Goal: Navigation & Orientation: Find specific page/section

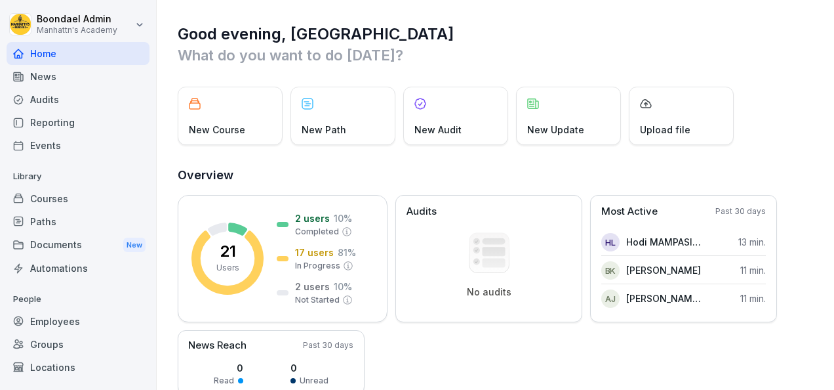
click at [480, 51] on p "What do you want to do [DATE]?" at bounding box center [496, 55] width 637 height 21
click at [378, 166] on h2 "Overview" at bounding box center [496, 175] width 637 height 18
click at [344, 108] on div "New Path" at bounding box center [343, 116] width 105 height 58
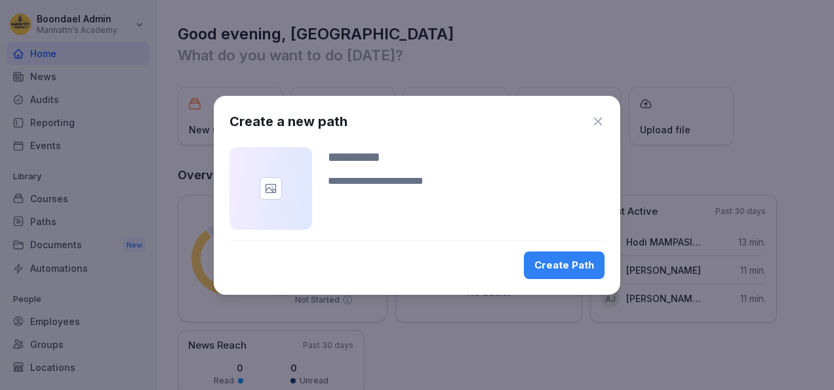
click at [287, 176] on div at bounding box center [271, 188] width 83 height 83
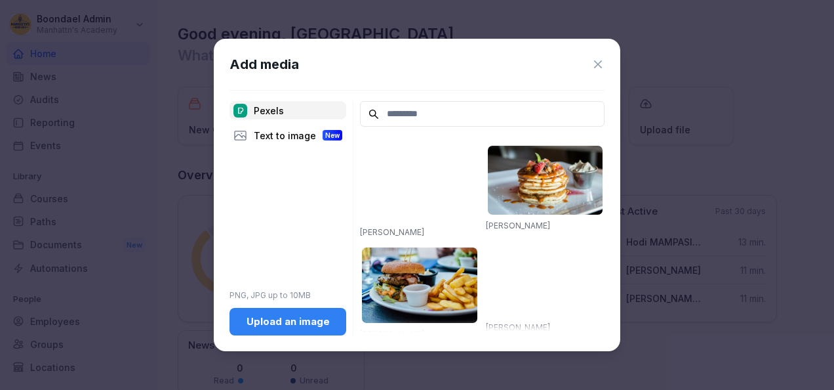
click at [601, 62] on icon at bounding box center [598, 64] width 8 height 8
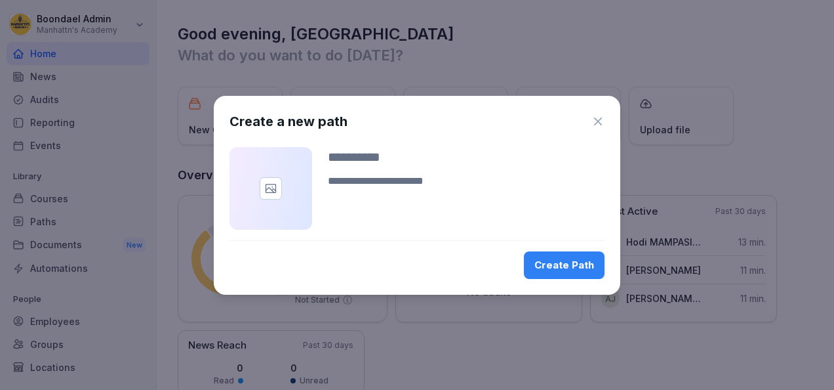
click at [597, 118] on icon "button" at bounding box center [598, 121] width 13 height 13
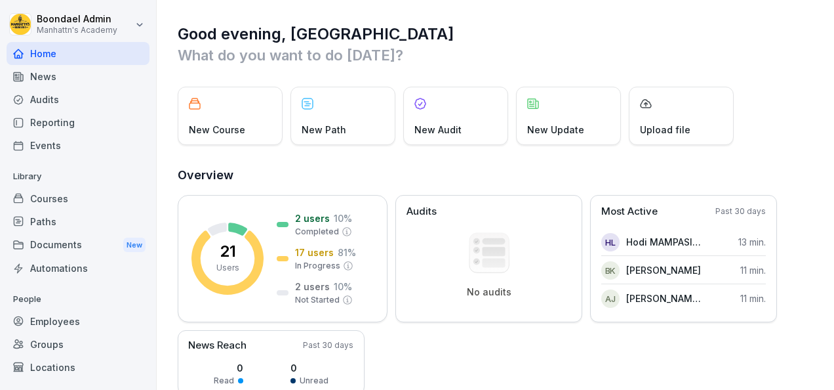
click at [226, 133] on p "New Course" at bounding box center [217, 130] width 56 height 14
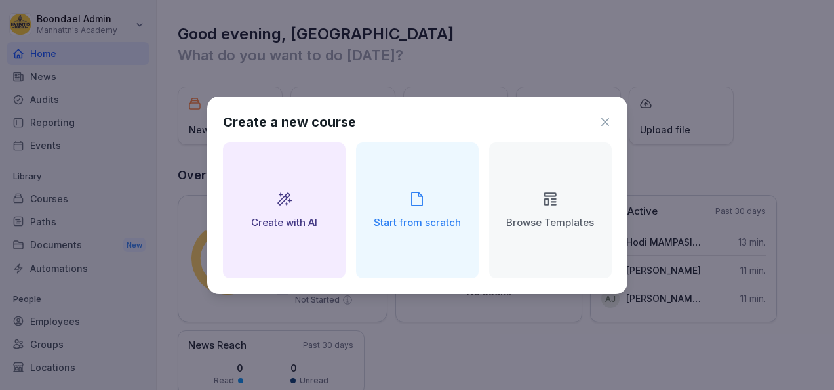
click at [604, 123] on icon at bounding box center [605, 121] width 13 height 13
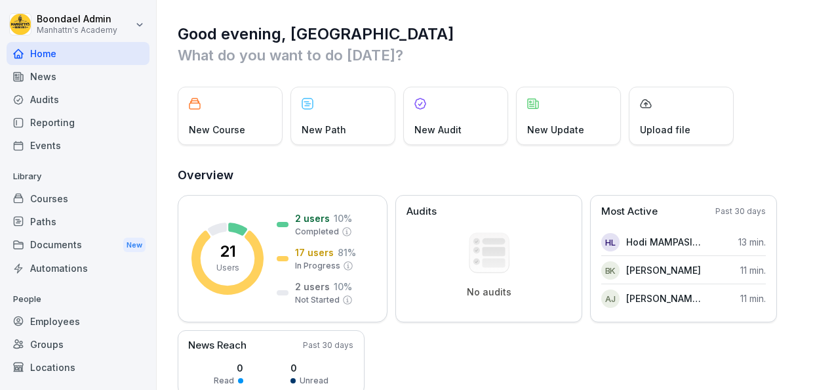
click at [455, 45] on p "What do you want to do [DATE]?" at bounding box center [496, 55] width 637 height 21
click at [43, 72] on div "News" at bounding box center [78, 76] width 143 height 23
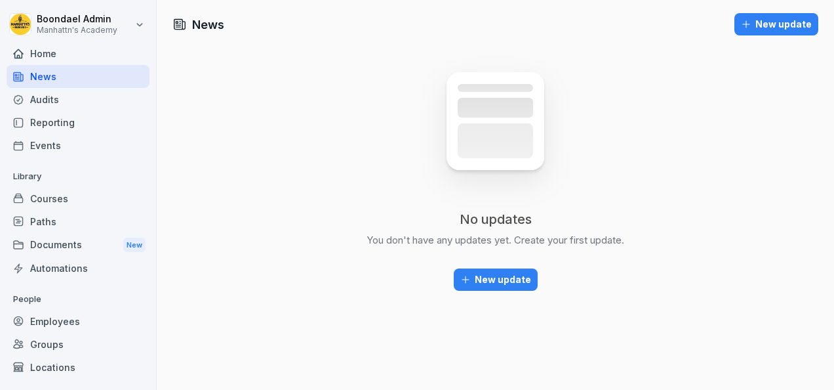
click at [49, 103] on div "Audits" at bounding box center [78, 99] width 143 height 23
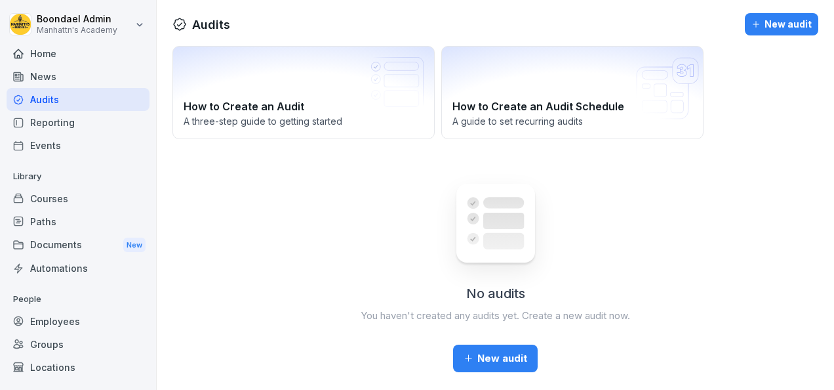
click at [52, 127] on div "Reporting" at bounding box center [78, 122] width 143 height 23
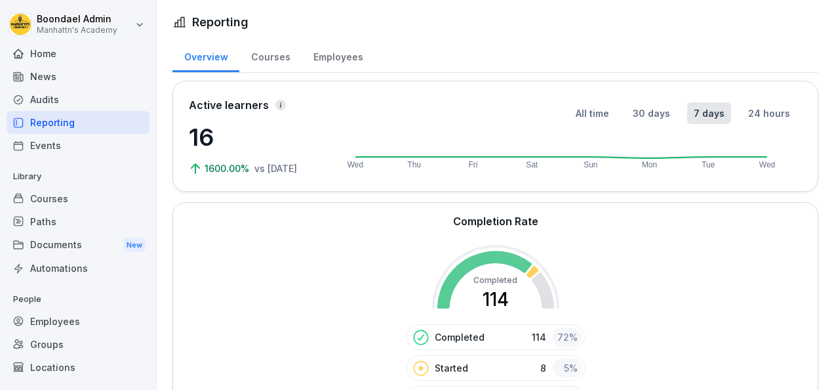
click at [56, 139] on div "Events" at bounding box center [78, 145] width 143 height 23
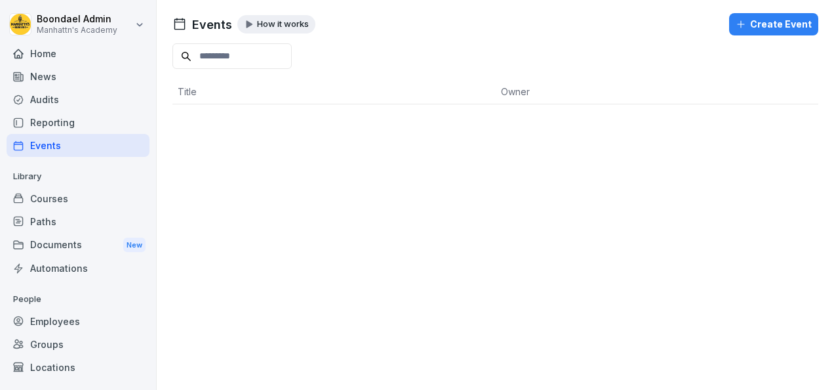
click at [56, 199] on div "Courses" at bounding box center [78, 198] width 143 height 23
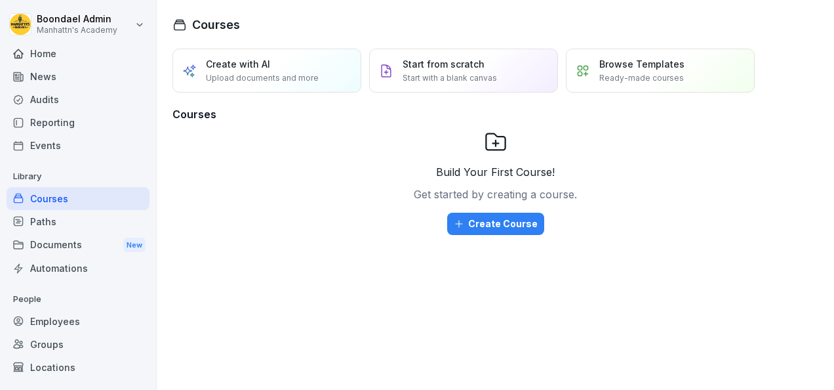
click at [60, 227] on div "Paths" at bounding box center [78, 221] width 143 height 23
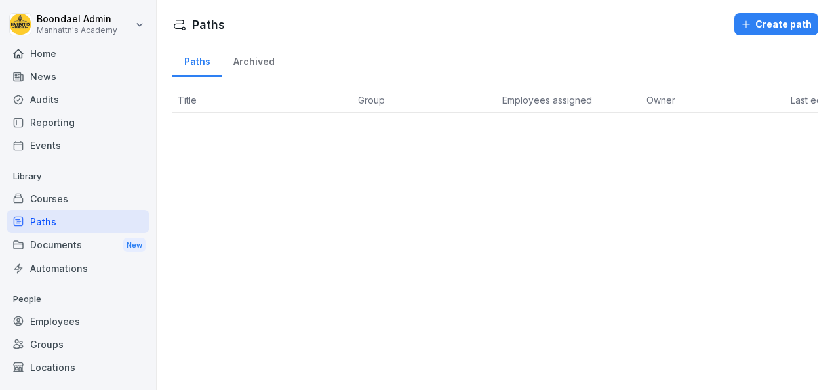
click at [44, 241] on div "Documents New" at bounding box center [78, 245] width 143 height 24
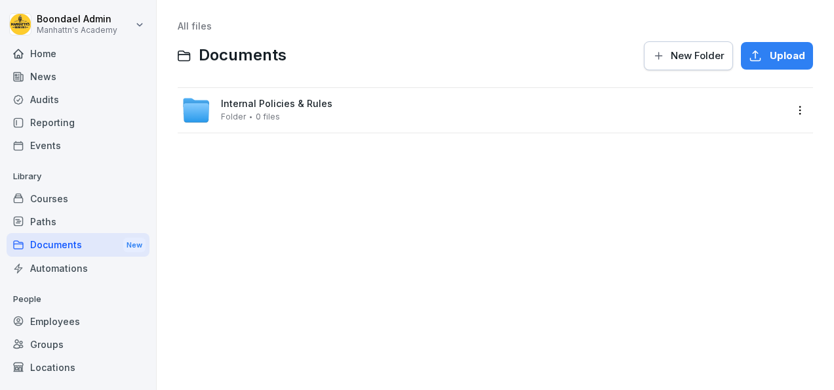
click at [361, 233] on div "All files Documents New Folder Upload Internal Policies & Rules Folder 0 files" at bounding box center [496, 195] width 658 height 370
click at [247, 109] on span "Internal Policies & Rules" at bounding box center [276, 103] width 111 height 11
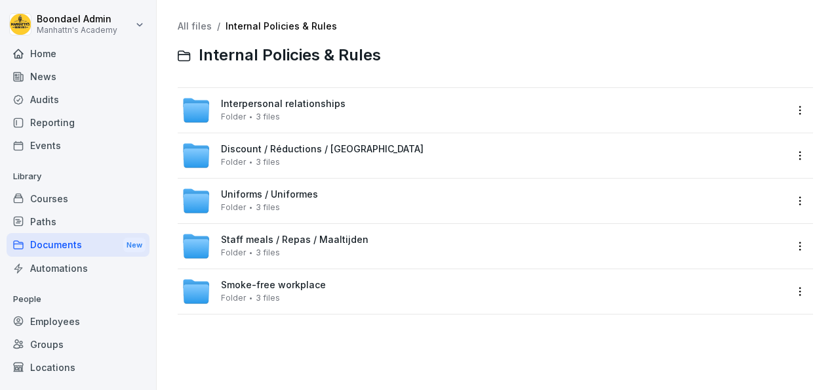
click at [473, 71] on div at bounding box center [601, 55] width 424 height 31
click at [100, 242] on div "Documents New" at bounding box center [78, 245] width 143 height 24
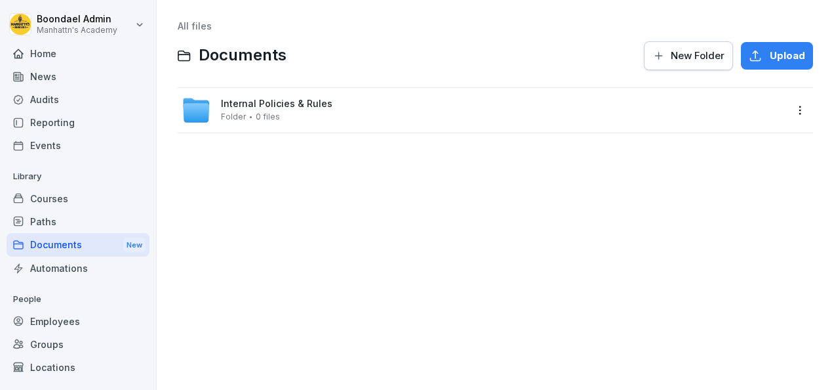
click at [70, 271] on div "Automations" at bounding box center [78, 267] width 143 height 23
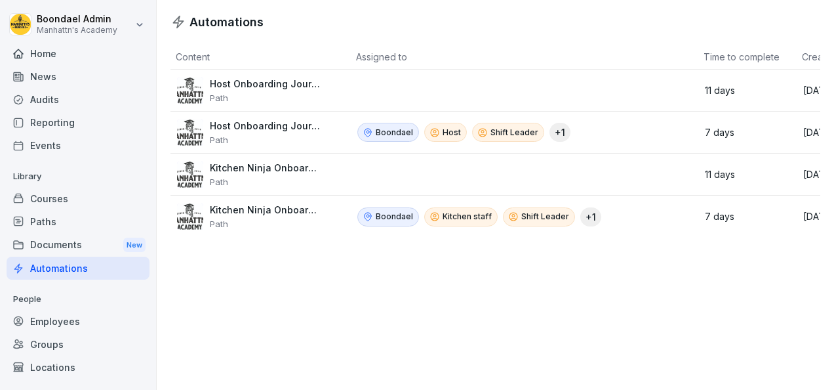
click at [251, 289] on div "Automations Content Assigned to Time to complete Created at Host Onboarding Jou…" at bounding box center [495, 195] width 677 height 390
click at [443, 55] on th "Assigned to" at bounding box center [525, 57] width 348 height 25
click at [508, 43] on div "Content Assigned to Time to complete Created at Host Onboarding Journey 🗽 Path …" at bounding box center [495, 141] width 677 height 220
click at [78, 318] on div "Employees" at bounding box center [78, 321] width 143 height 23
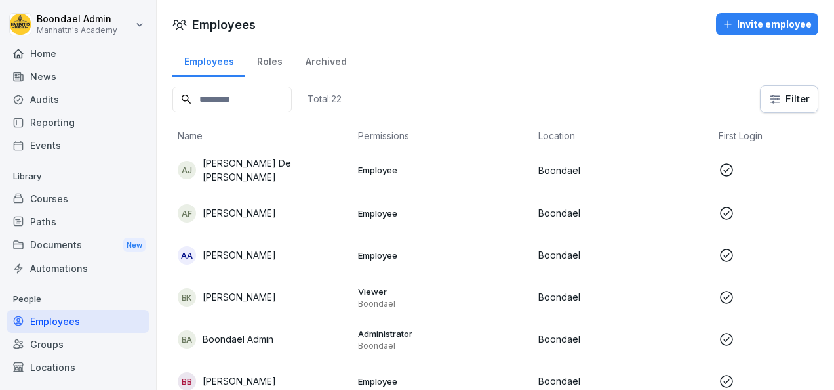
click at [46, 350] on div "Groups" at bounding box center [78, 344] width 143 height 23
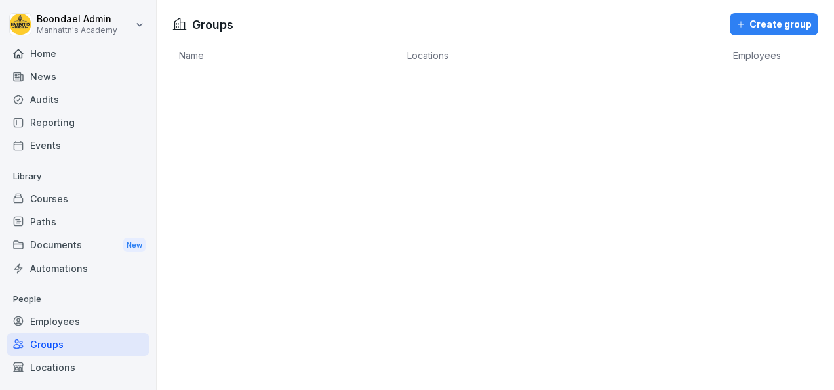
click at [53, 362] on div "Locations" at bounding box center [78, 366] width 143 height 23
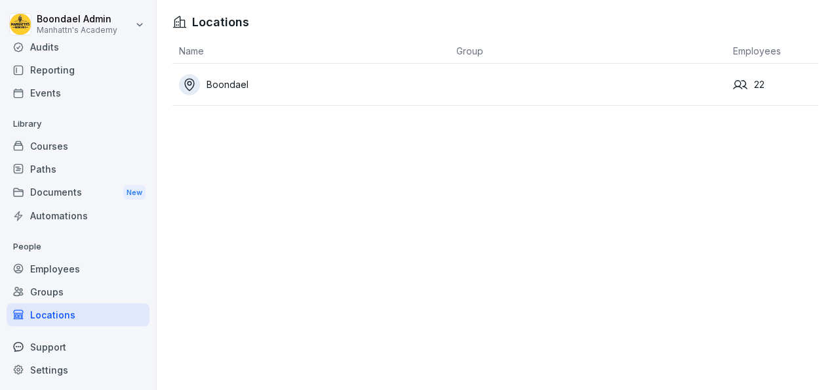
scroll to position [54, 0]
click at [72, 285] on div "Groups" at bounding box center [78, 290] width 143 height 23
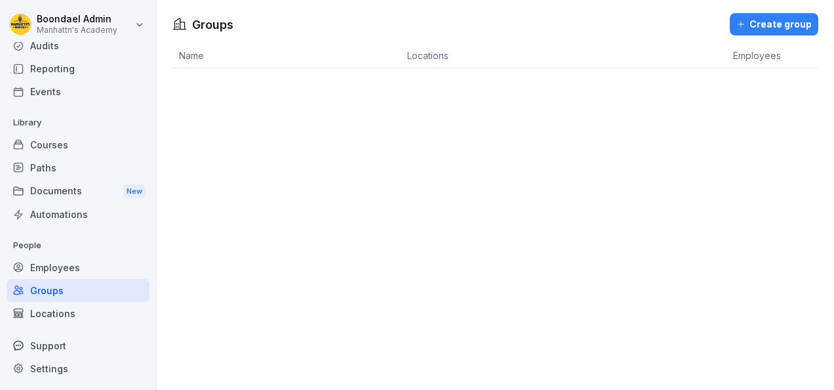
click at [260, 161] on div "Groups Create group Name Locations Employees" at bounding box center [495, 195] width 677 height 390
click at [38, 98] on div "Events" at bounding box center [78, 91] width 143 height 23
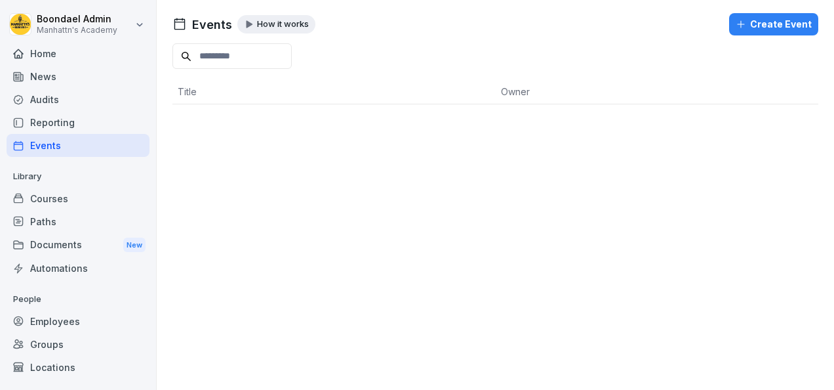
click at [71, 53] on div "Home" at bounding box center [78, 53] width 143 height 23
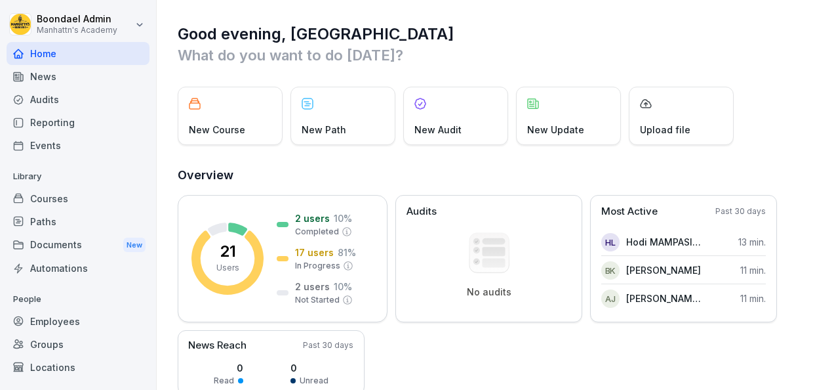
click at [584, 35] on h1 "Good evening, [GEOGRAPHIC_DATA]" at bounding box center [496, 34] width 637 height 21
click at [575, 352] on div "21 Users 2 users 10 % Completed 17 users 81 % In Progress 2 users 10 % Not Star…" at bounding box center [496, 326] width 637 height 262
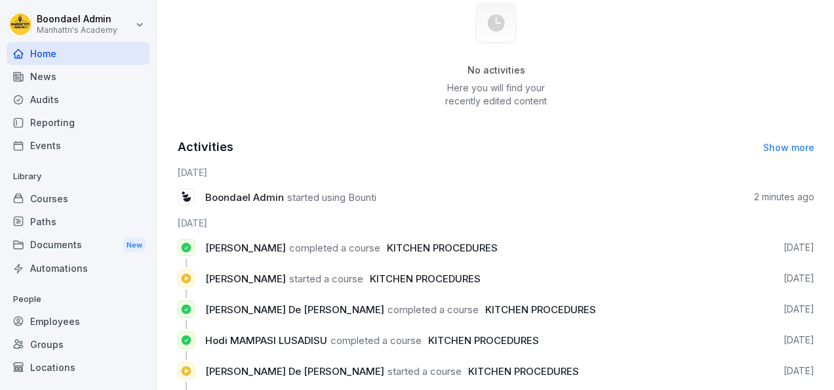
scroll to position [639, 0]
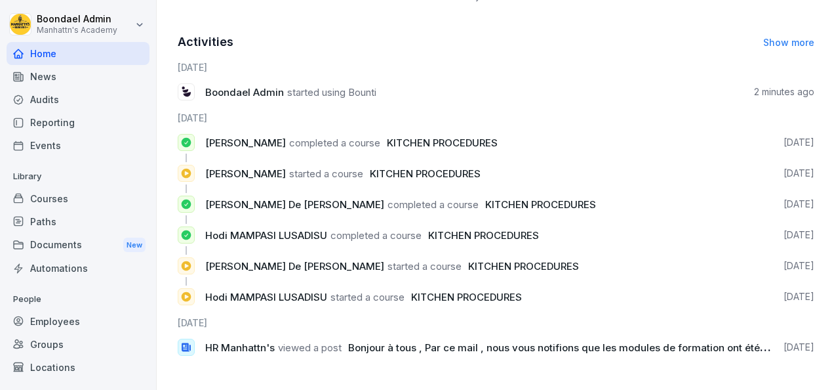
click at [463, 341] on span "Bonjour à tous , Par ce mail , nous vous notifions que les modules de formation…" at bounding box center [579, 347] width 463 height 12
click at [533, 341] on span "Bonjour à tous , Par ce mail , nous vous notifions que les modules de formation…" at bounding box center [579, 347] width 463 height 12
click at [205, 341] on span "HR Manhattn's" at bounding box center [240, 347] width 70 height 12
click at [181, 341] on icon at bounding box center [186, 347] width 12 height 12
click at [186, 343] on icon at bounding box center [186, 347] width 9 height 9
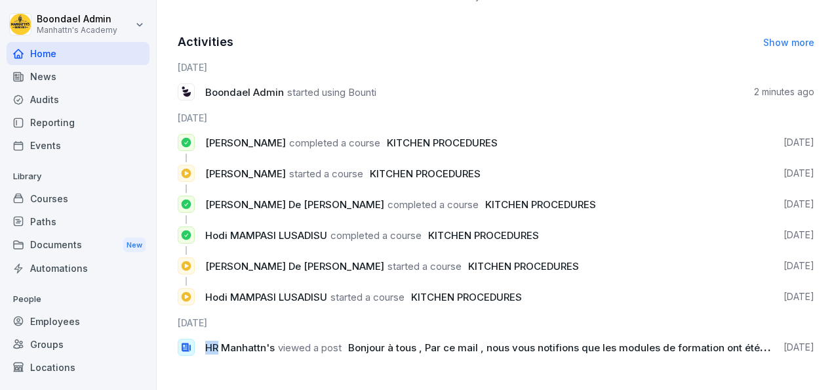
click at [186, 343] on icon at bounding box center [186, 347] width 9 height 9
click at [527, 315] on h6 "[DATE]" at bounding box center [496, 322] width 637 height 14
click at [750, 338] on div "HR [PERSON_NAME]'s viewed a post Bonjour à tous , Par ce mail , nous vous notif…" at bounding box center [496, 346] width 637 height 17
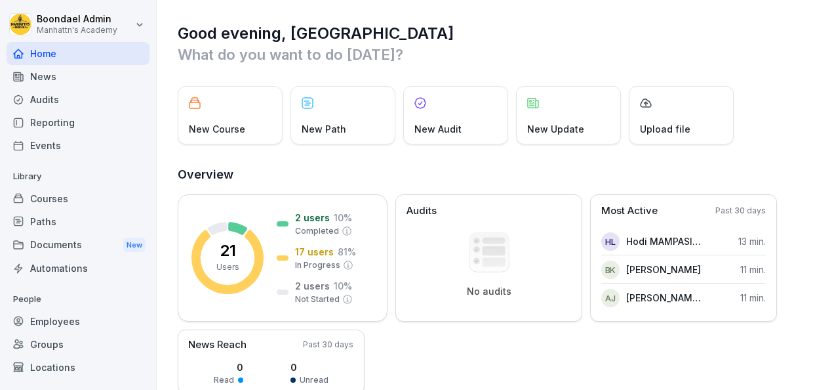
scroll to position [0, 0]
click at [230, 124] on p "New Course" at bounding box center [217, 130] width 56 height 14
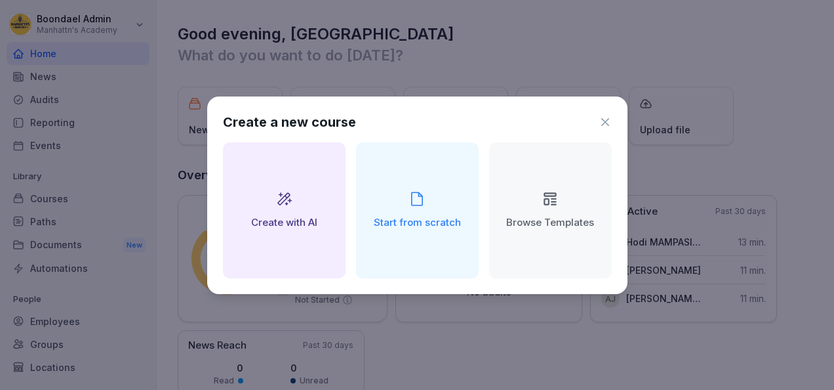
click at [540, 222] on h2 "Browse Templates" at bounding box center [550, 222] width 88 height 15
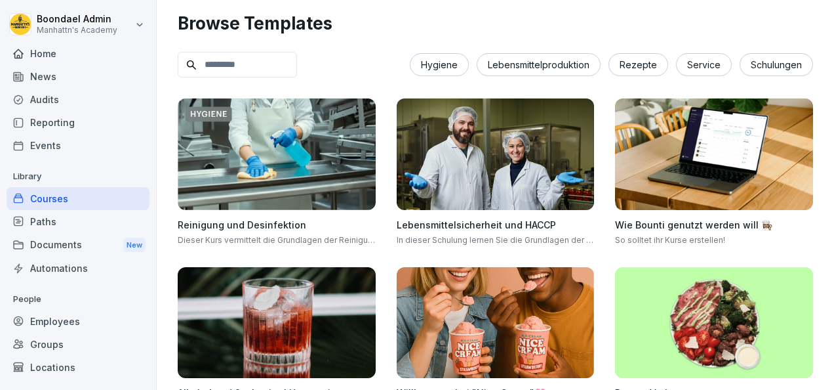
click at [62, 202] on div "Courses" at bounding box center [78, 198] width 143 height 23
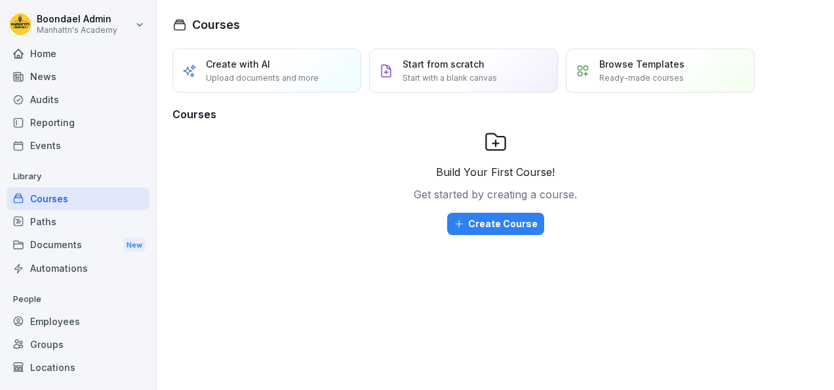
click at [247, 222] on div "Build Your First Course! Get started by creating a course. Create Course" at bounding box center [495, 222] width 646 height 184
click at [43, 224] on div "Paths" at bounding box center [78, 221] width 143 height 23
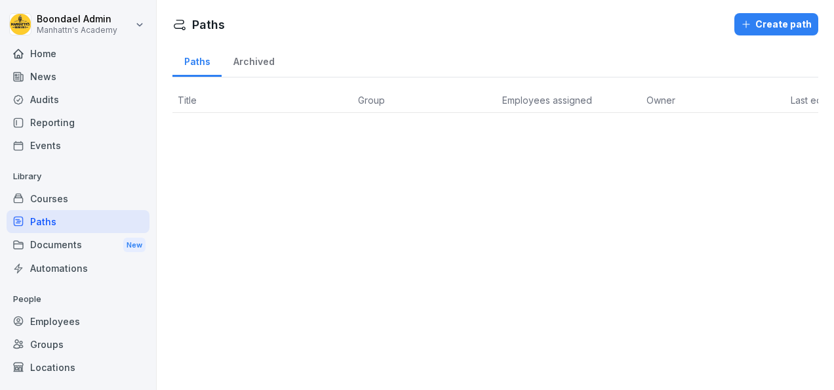
click at [538, 101] on span "Employees assigned" at bounding box center [547, 99] width 90 height 11
click at [658, 99] on span "Owner" at bounding box center [661, 99] width 29 height 11
drag, startPoint x: 372, startPoint y: 102, endPoint x: 575, endPoint y: 96, distance: 203.4
click at [575, 96] on tr "Title Group Employees assigned Owner Last edited" at bounding box center [531, 100] width 718 height 25
click at [575, 96] on span "Employees assigned" at bounding box center [547, 99] width 90 height 11
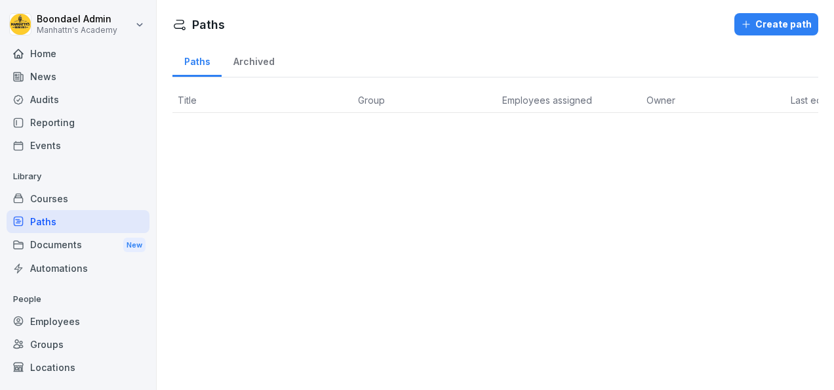
click at [467, 285] on div "Paths Create path Paths Archived Title Group Employees assigned Owner Last edit…" at bounding box center [495, 195] width 677 height 390
click at [54, 248] on div "Documents New" at bounding box center [78, 245] width 143 height 24
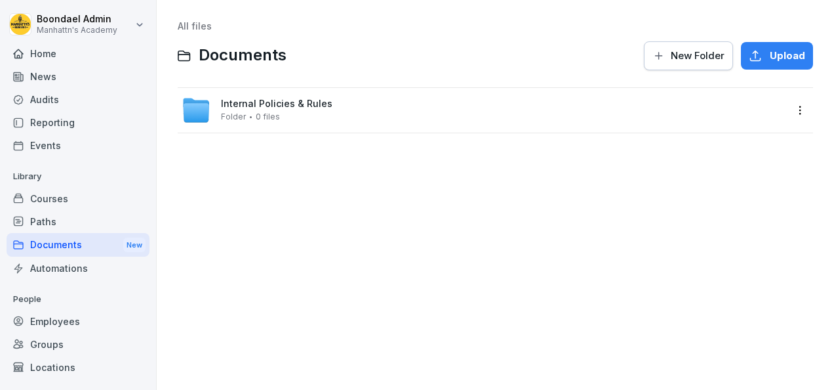
click at [50, 269] on div "Automations" at bounding box center [78, 267] width 143 height 23
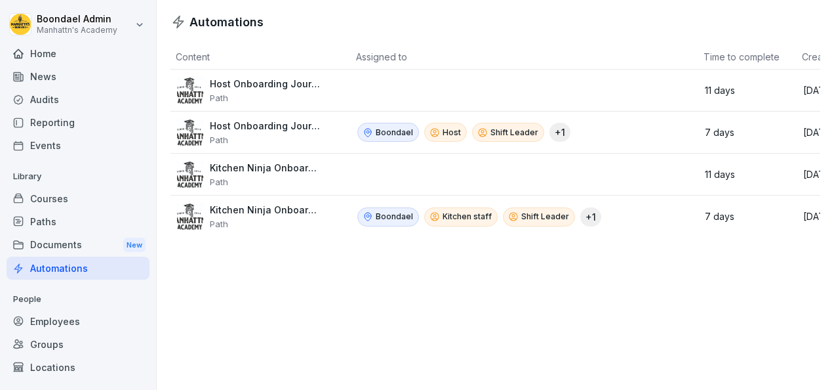
click at [321, 275] on div "Automations Content Assigned to Time to complete Created at Host Onboarding Jou…" at bounding box center [495, 195] width 677 height 390
click at [448, 132] on p "Host" at bounding box center [452, 133] width 18 height 12
click at [515, 131] on p "Shift Leader" at bounding box center [515, 133] width 48 height 12
click at [556, 135] on p "+ 1" at bounding box center [560, 132] width 10 height 14
click at [555, 127] on p "+ 1" at bounding box center [560, 132] width 10 height 14
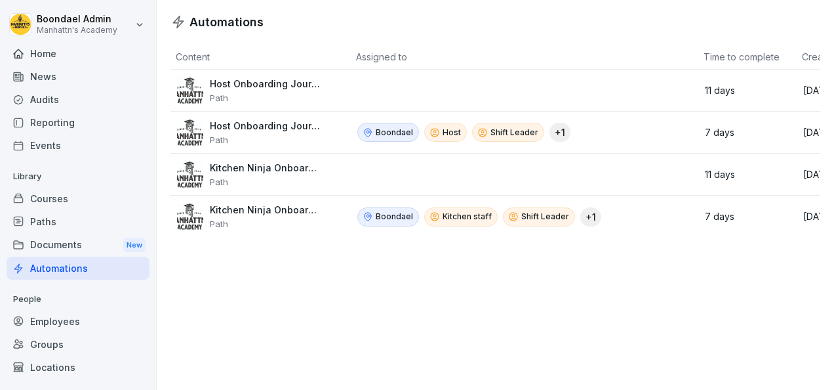
click at [555, 127] on p "+ 1" at bounding box center [560, 132] width 10 height 14
click at [232, 125] on p "Host Onboarding Journey 🗽" at bounding box center [265, 126] width 111 height 12
click at [192, 126] on img at bounding box center [190, 132] width 26 height 26
click at [474, 10] on div "Automations" at bounding box center [495, 15] width 677 height 31
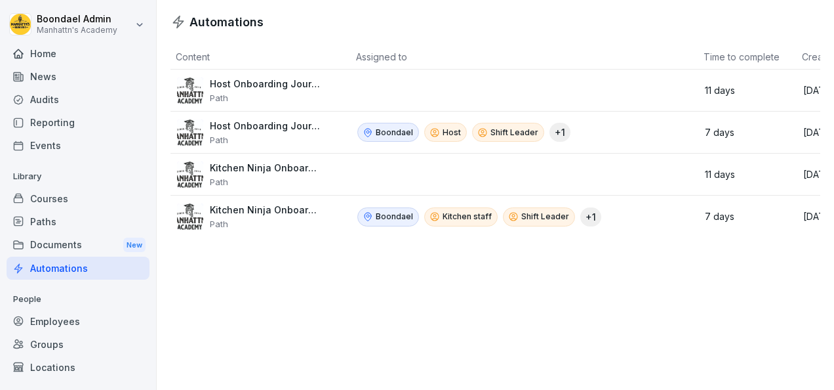
click at [49, 270] on div "Automations" at bounding box center [78, 267] width 143 height 23
click at [52, 241] on div "Documents New" at bounding box center [78, 245] width 143 height 24
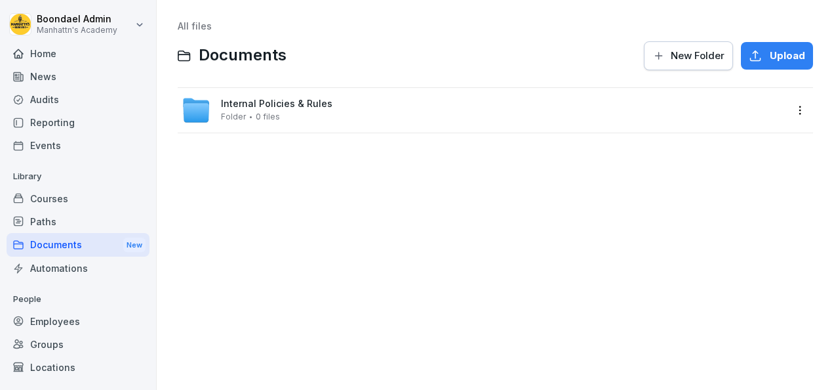
click at [616, 31] on div "All files" at bounding box center [496, 26] width 636 height 11
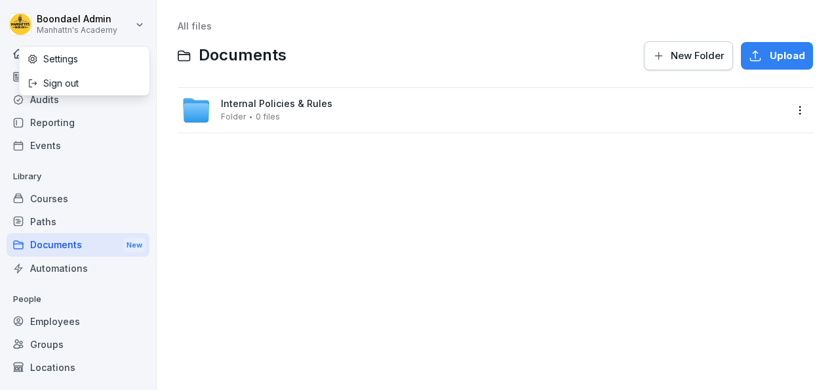
click at [106, 33] on html "Boondael Admin Manhattn's Academy Home News Audits Reporting Events Library Cou…" at bounding box center [417, 195] width 834 height 390
click at [58, 54] on div "Settings" at bounding box center [85, 59] width 130 height 24
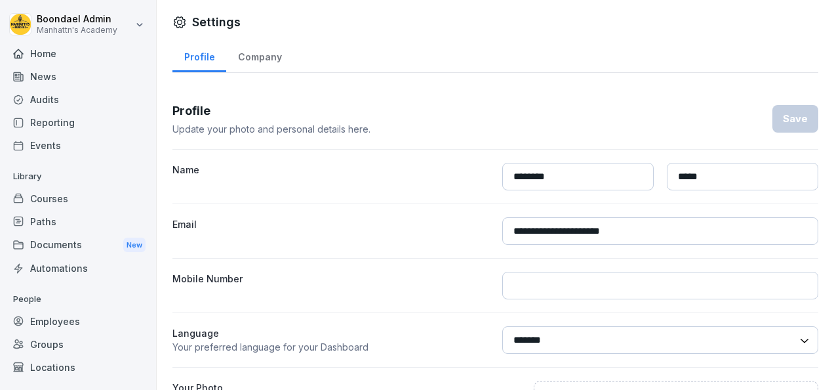
click at [551, 104] on div "Profile Update your photo and personal details here. Save" at bounding box center [495, 119] width 646 height 34
click at [796, 336] on select "******* ******" at bounding box center [660, 340] width 317 height 28
click at [794, 337] on select "******* ******" at bounding box center [660, 340] width 317 height 28
select select "**"
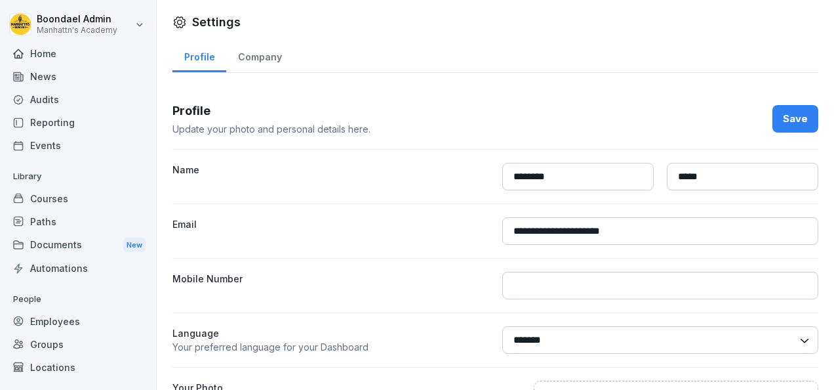
click at [502, 326] on select "******* ******" at bounding box center [660, 340] width 317 height 28
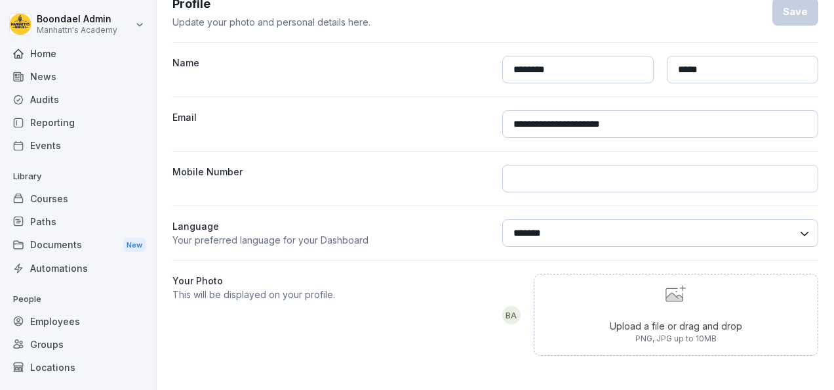
scroll to position [113, 0]
click at [796, 224] on select "******* ******" at bounding box center [660, 233] width 317 height 28
click at [462, 174] on label "Mobile Number" at bounding box center [330, 179] width 317 height 28
click at [455, 289] on p "This will be displayed on your profile." at bounding box center [330, 294] width 317 height 14
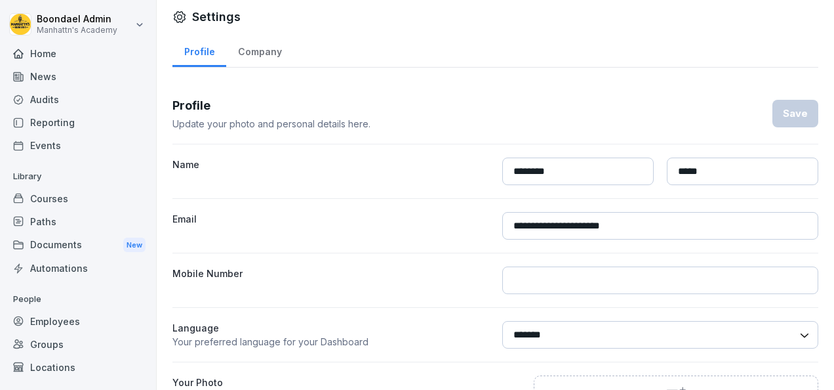
scroll to position [0, 0]
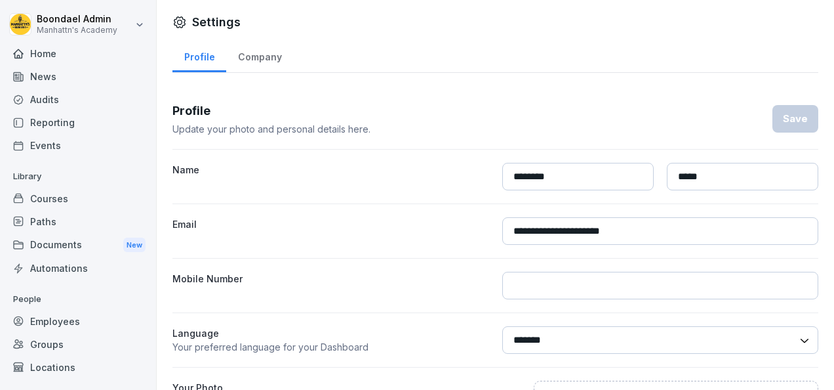
click at [75, 61] on div "Home" at bounding box center [78, 53] width 143 height 23
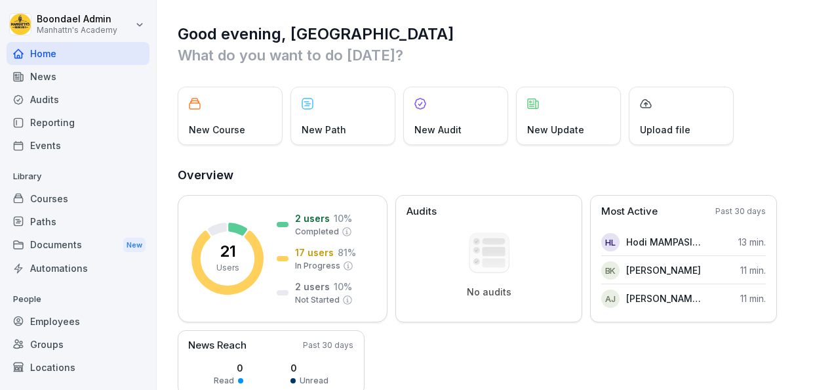
click at [398, 176] on h2 "Overview" at bounding box center [496, 175] width 637 height 18
click at [462, 169] on h2 "Overview" at bounding box center [496, 175] width 637 height 18
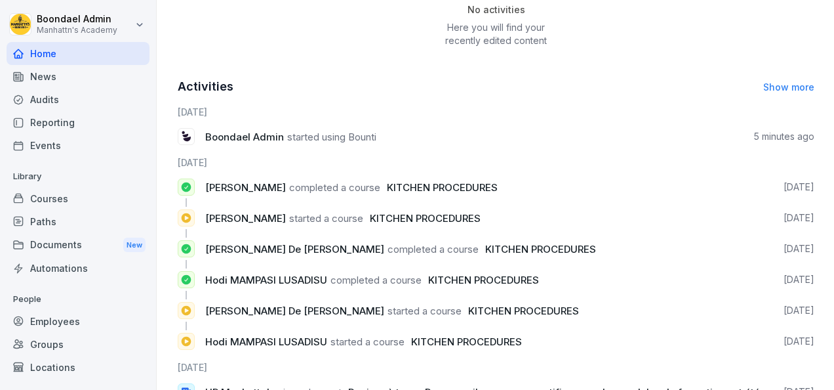
scroll to position [639, 0]
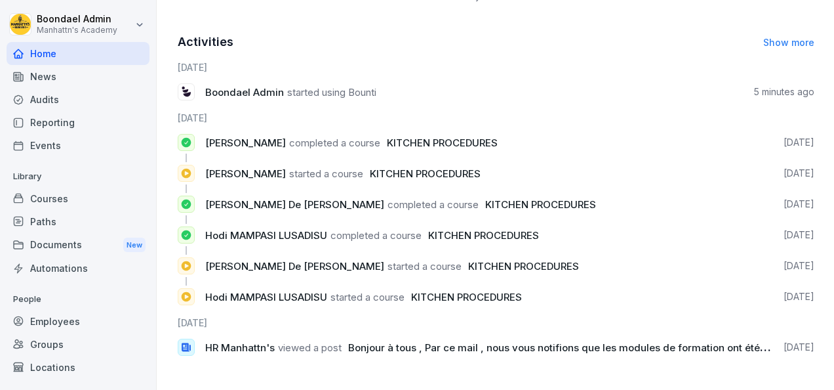
click at [184, 343] on icon at bounding box center [186, 347] width 9 height 9
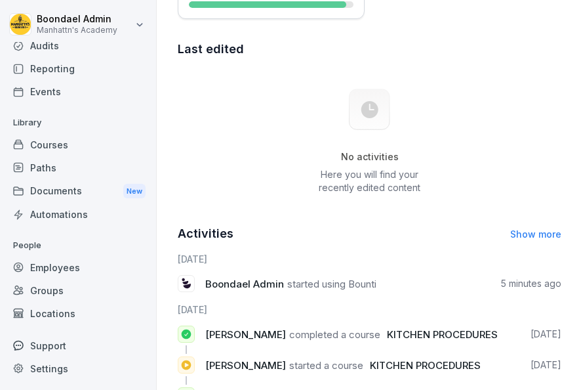
scroll to position [976, 0]
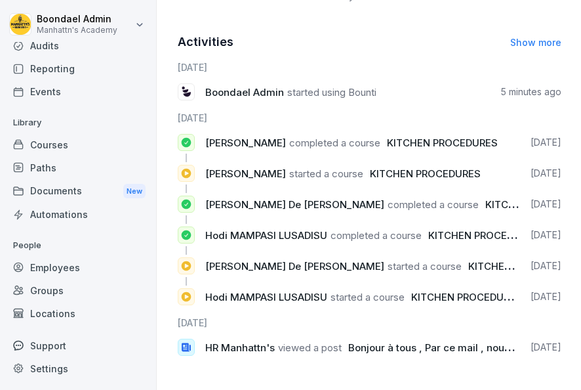
click at [549, 14] on div "Last edited No activities Here you will find your recently edited content Activ…" at bounding box center [370, 106] width 384 height 517
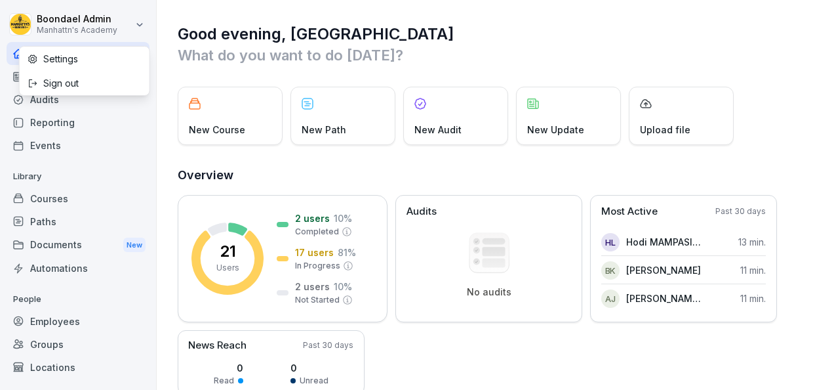
click at [117, 22] on html "Boondael Admin Manhattn's Academy Home News Audits Reporting Events Library Cou…" at bounding box center [417, 195] width 834 height 390
click at [68, 81] on div "Sign out" at bounding box center [85, 83] width 130 height 24
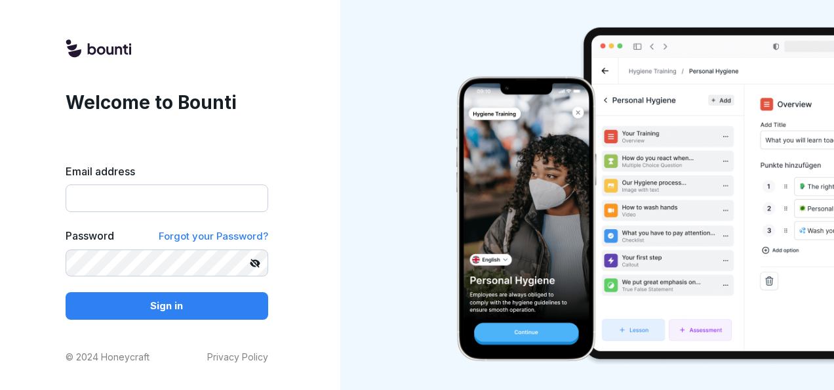
type input "**********"
click at [212, 199] on input "**********" at bounding box center [167, 198] width 203 height 28
click at [323, 266] on div "**********" at bounding box center [167, 195] width 334 height 390
click at [289, 173] on div "**********" at bounding box center [167, 195] width 334 height 390
